Goal: Navigation & Orientation: Find specific page/section

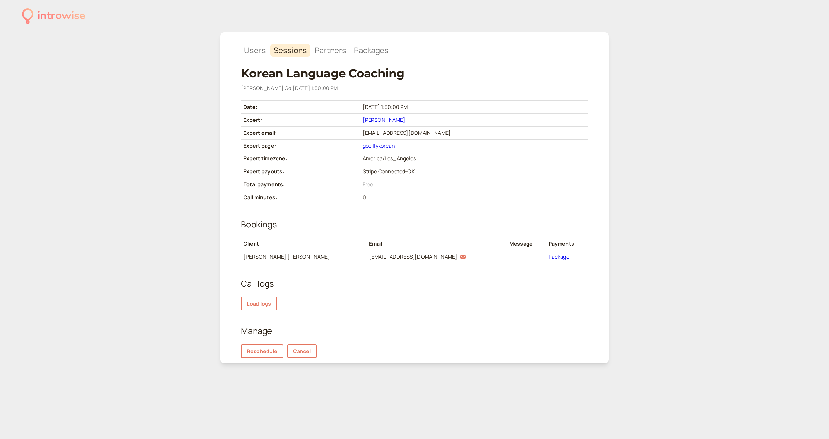
click at [400, 118] on link "Billy Go" at bounding box center [383, 119] width 43 height 7
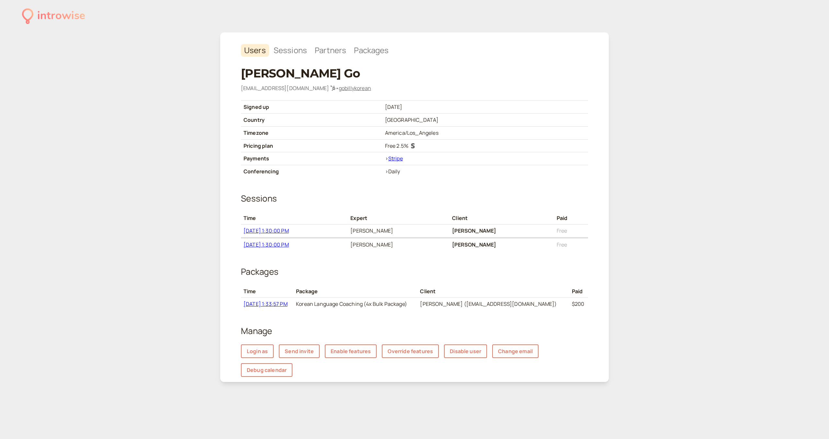
click at [287, 306] on link "8/10/2025, 1:33:57 PM" at bounding box center [265, 303] width 44 height 7
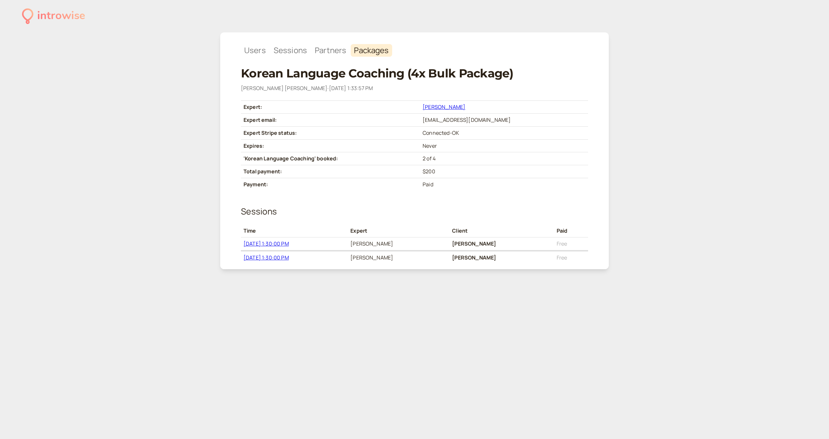
click at [258, 258] on span "8/20/2025, 1:30:00 PM" at bounding box center [265, 257] width 45 height 7
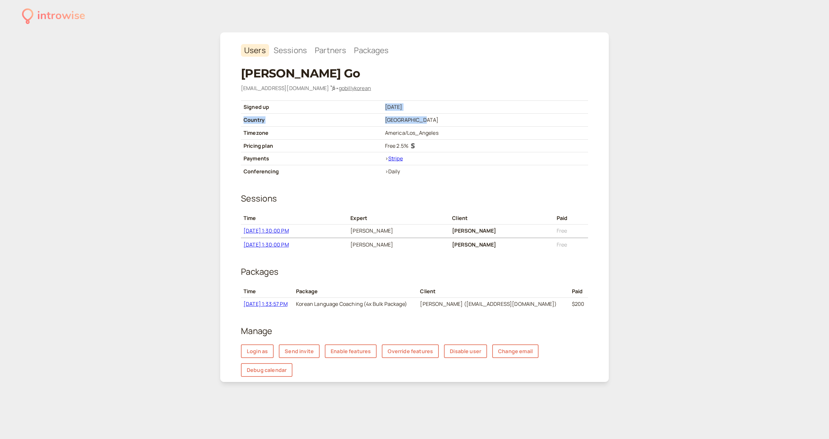
drag, startPoint x: 381, startPoint y: 107, endPoint x: 463, endPoint y: 117, distance: 83.1
click at [463, 117] on tbody "Signed up 1/21/2025 Country United States Timezone America/Los_Angeles Pricing …" at bounding box center [414, 138] width 347 height 77
click at [438, 112] on td "1/21/2025" at bounding box center [485, 106] width 206 height 13
click at [42, 20] on div "introwise" at bounding box center [61, 16] width 48 height 18
click at [273, 301] on link "8/10/2025, 1:33:57 PM" at bounding box center [265, 303] width 44 height 7
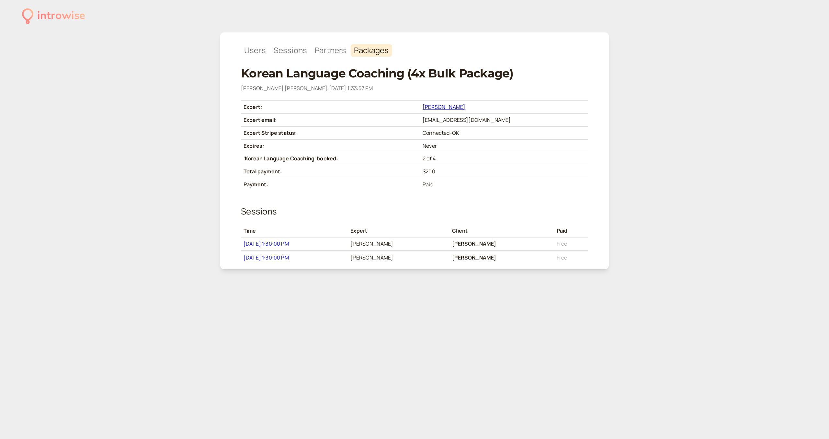
click at [452, 107] on link "[PERSON_NAME]" at bounding box center [443, 106] width 43 height 7
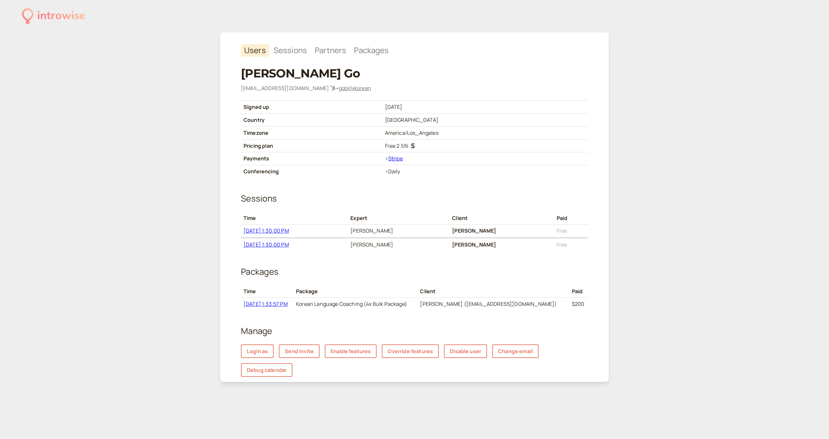
click at [339, 85] on link "gobillykorean" at bounding box center [355, 87] width 32 height 7
